Goal: Task Accomplishment & Management: Use online tool/utility

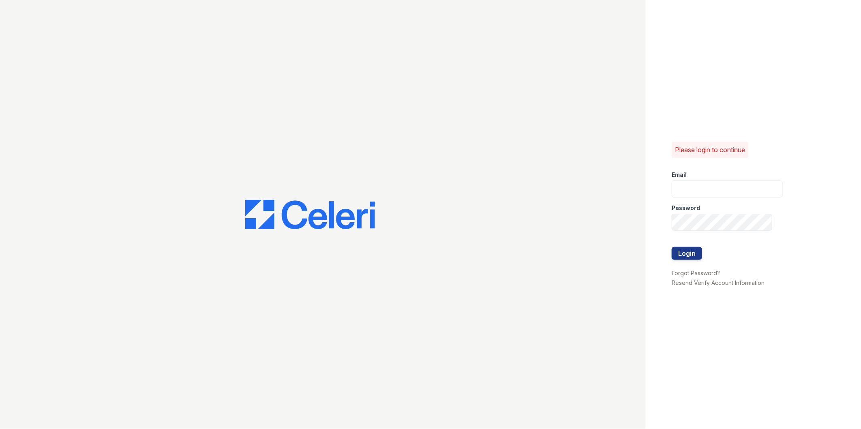
click at [424, 181] on form "Email Password Login" at bounding box center [726, 216] width 111 height 104
click at [424, 184] on input "email" at bounding box center [726, 189] width 111 height 17
type input "mimi@jaygroupny.com"
click at [424, 247] on button "Login" at bounding box center [686, 253] width 30 height 13
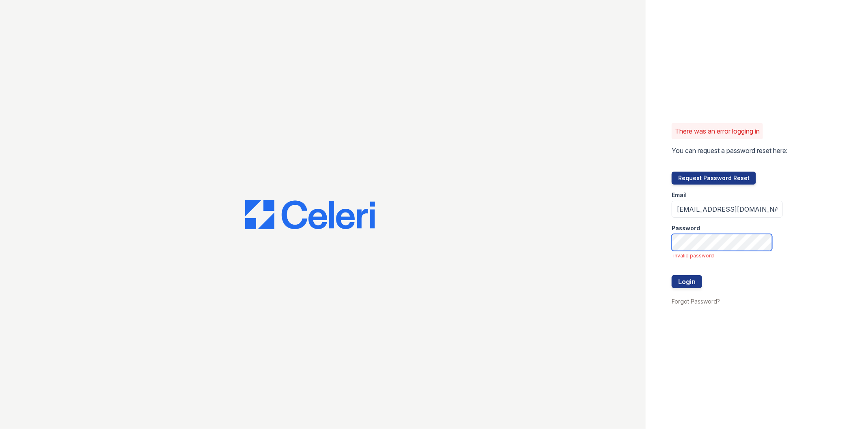
click at [671, 276] on button "Login" at bounding box center [686, 282] width 30 height 13
click at [683, 286] on button "Login" at bounding box center [686, 282] width 30 height 13
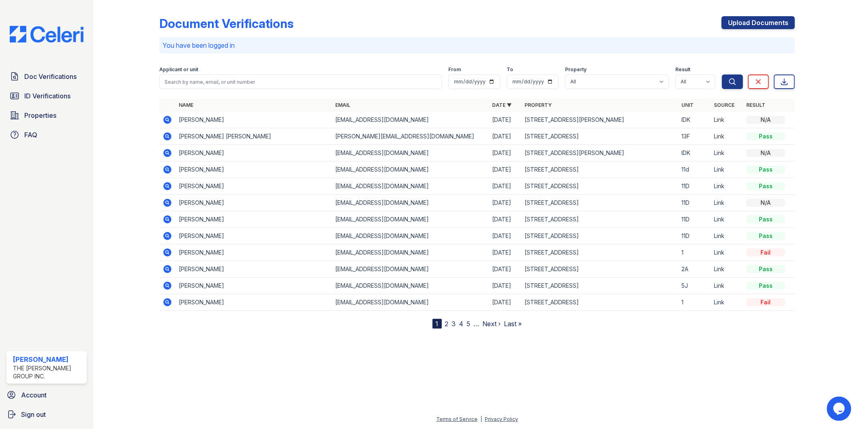
click at [169, 289] on icon at bounding box center [167, 286] width 8 height 8
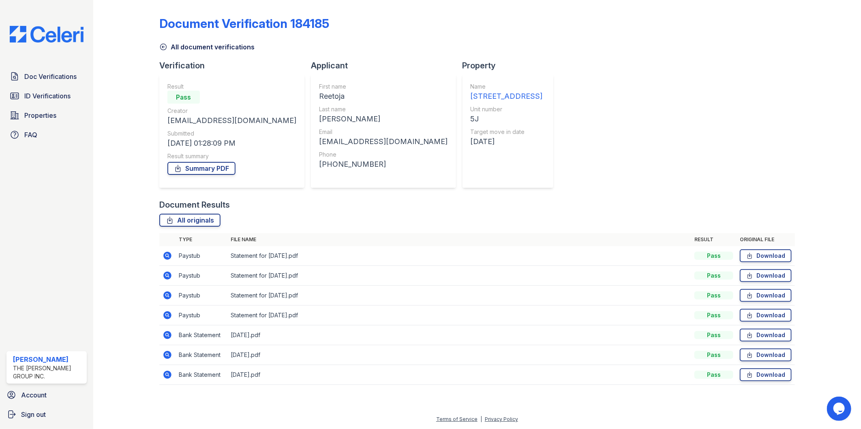
click at [169, 255] on icon at bounding box center [167, 256] width 8 height 8
